Goal: Transaction & Acquisition: Purchase product/service

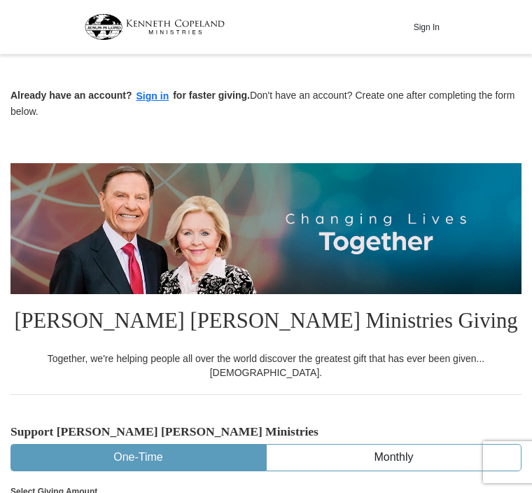
click at [155, 95] on button "Sign in" at bounding box center [152, 96] width 41 height 16
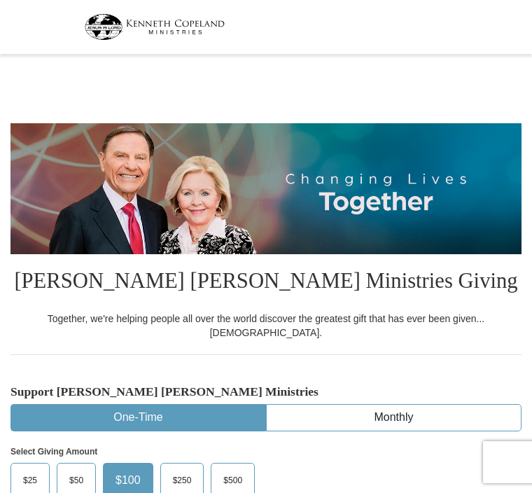
select select "FL"
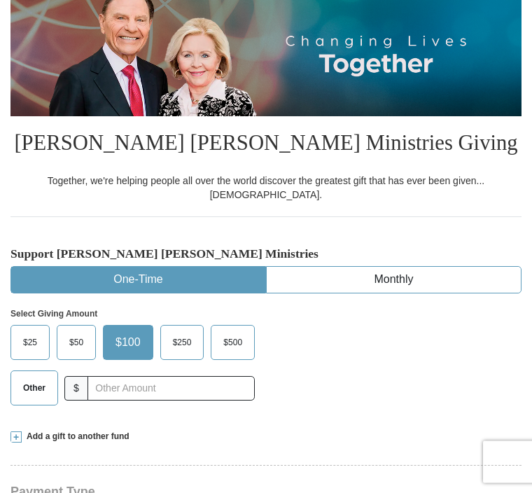
scroll to position [140, 0]
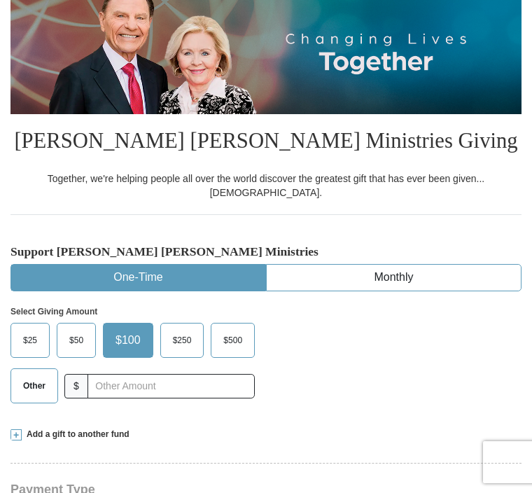
click at [34, 375] on span "Other" at bounding box center [34, 385] width 36 height 21
click at [0, 0] on input "Other" at bounding box center [0, 0] width 0 height 0
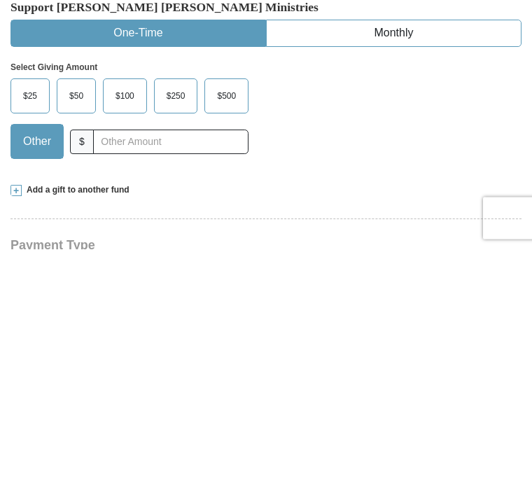
click at [18, 429] on span at bounding box center [15, 434] width 11 height 11
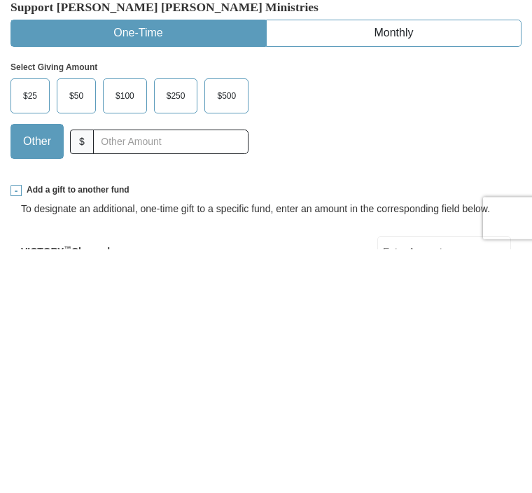
scroll to position [384, 0]
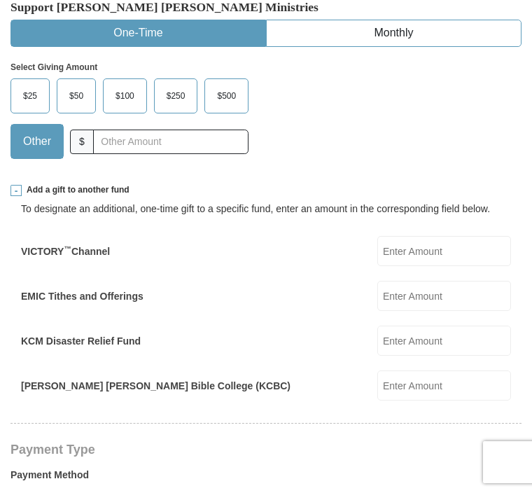
click at [469, 281] on input "EMIC Tithes and Offerings" at bounding box center [444, 296] width 134 height 30
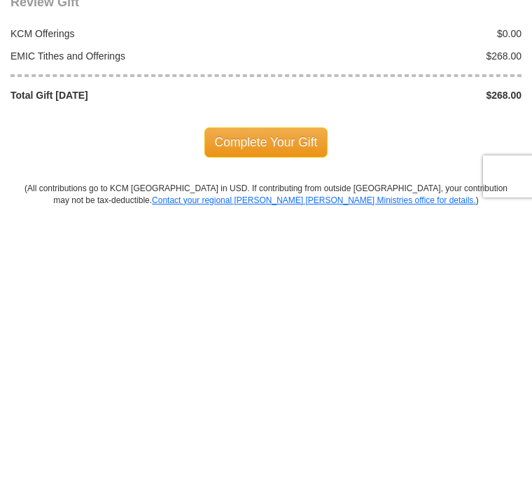
scroll to position [1449, 0]
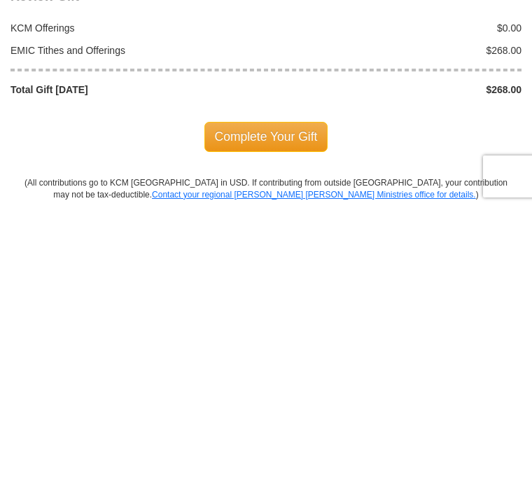
type input "268.00"
click at [271, 407] on span "Complete Your Gift" at bounding box center [266, 421] width 124 height 29
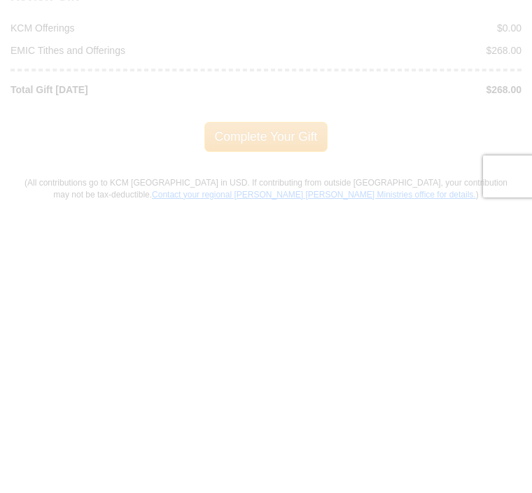
scroll to position [1734, 0]
